Goal: Transaction & Acquisition: Download file/media

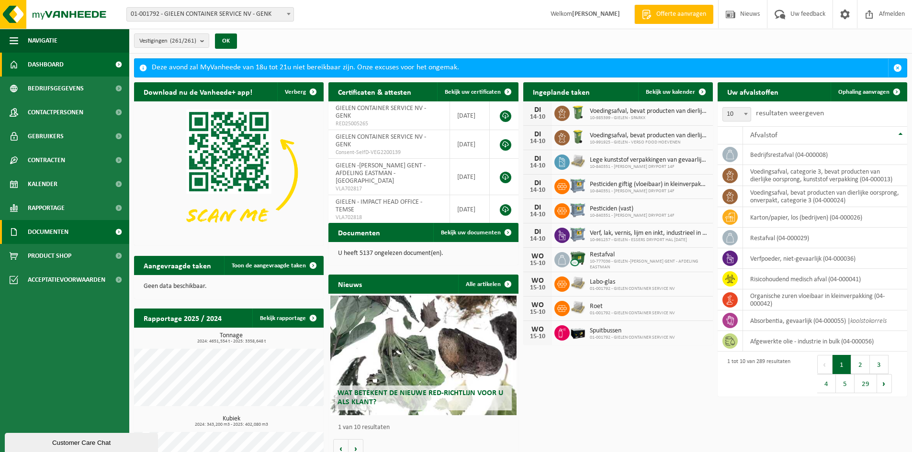
click at [52, 231] on span "Documenten" at bounding box center [48, 232] width 41 height 24
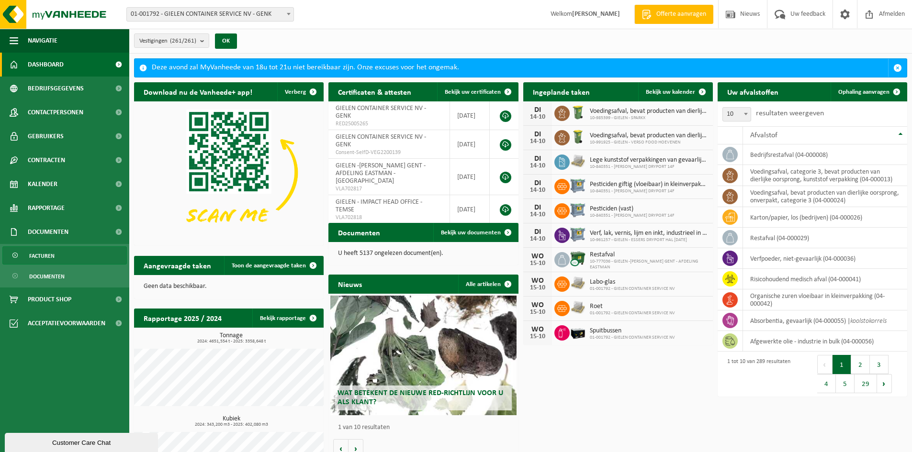
click at [44, 255] on span "Facturen" at bounding box center [41, 256] width 25 height 18
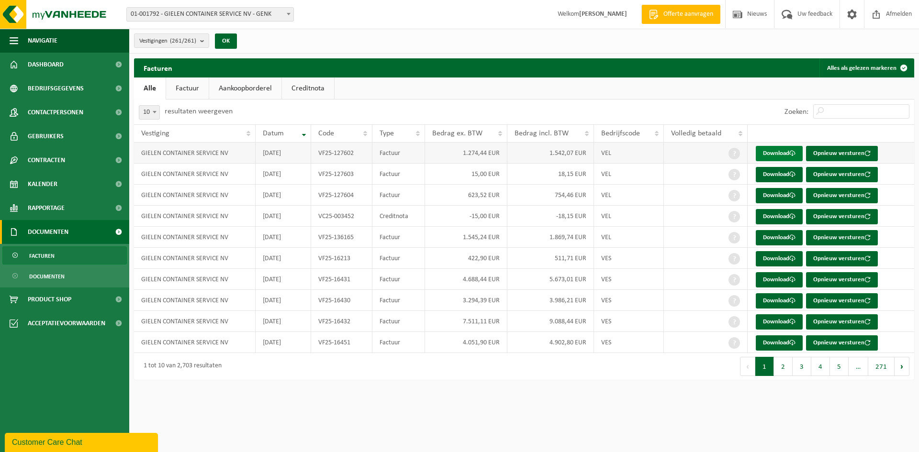
click at [782, 153] on link "Download" at bounding box center [779, 153] width 47 height 15
click at [769, 216] on link "Download" at bounding box center [779, 216] width 47 height 15
click at [775, 256] on link "Download" at bounding box center [779, 258] width 47 height 15
click at [783, 367] on button "2" at bounding box center [783, 366] width 19 height 19
